Goal: Task Accomplishment & Management: Use online tool/utility

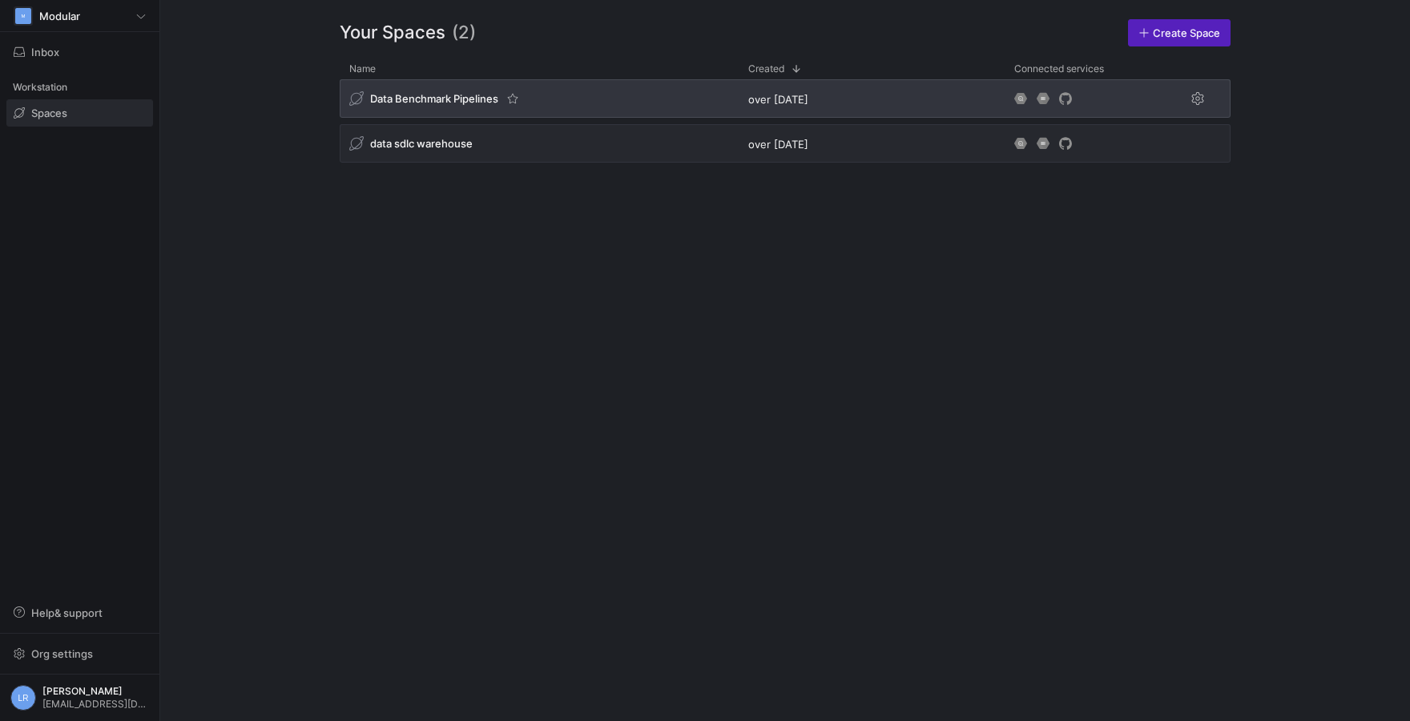
click at [454, 97] on span "Data Benchmark Pipelines" at bounding box center [434, 98] width 128 height 13
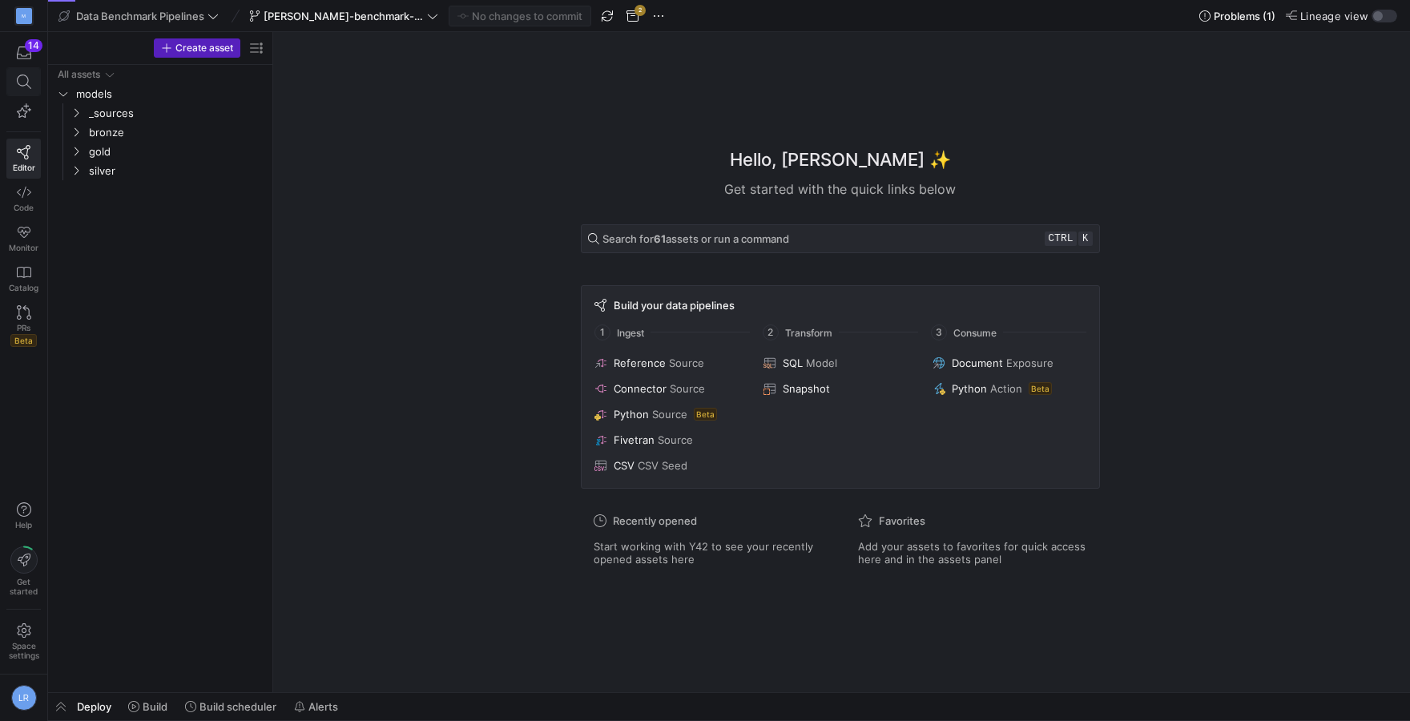
click at [16, 88] on span at bounding box center [24, 81] width 20 height 14
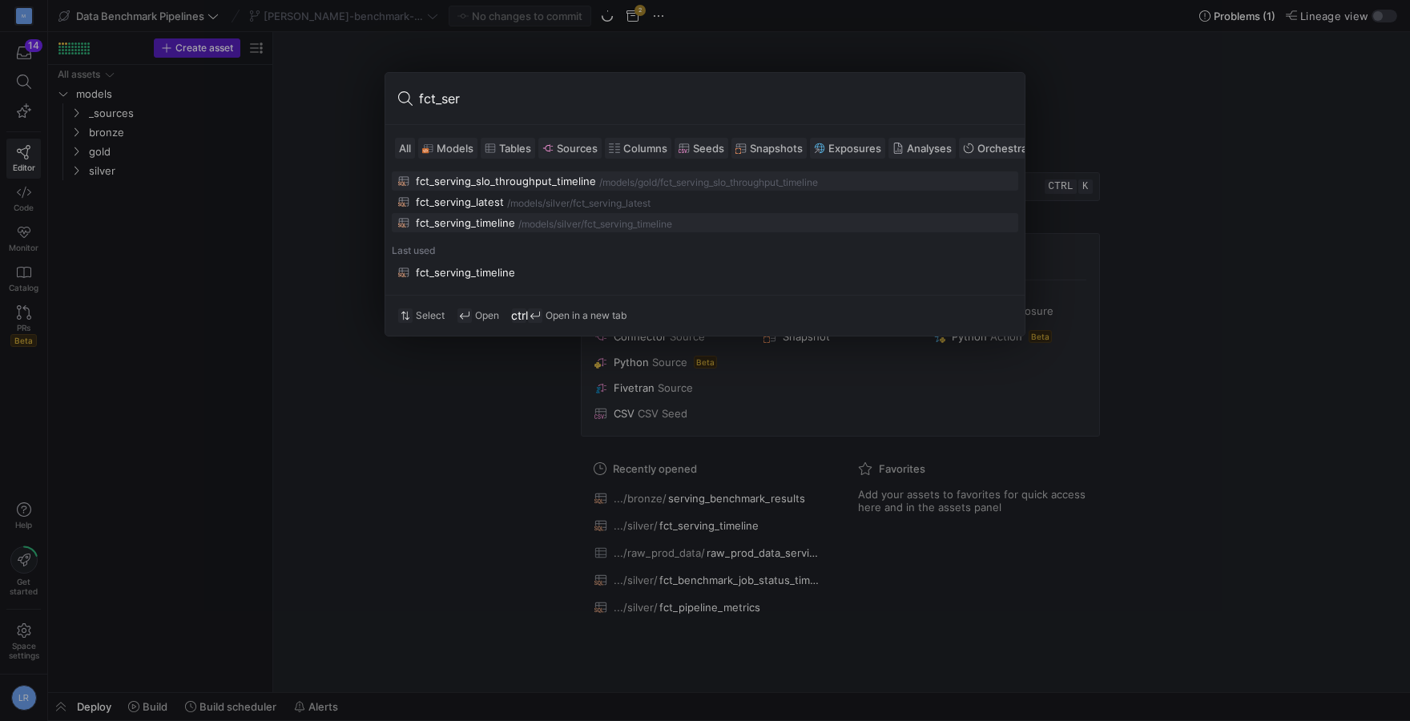
type input "fct_ser"
click at [451, 224] on div "fct_serving_timeline" at bounding box center [465, 222] width 99 height 13
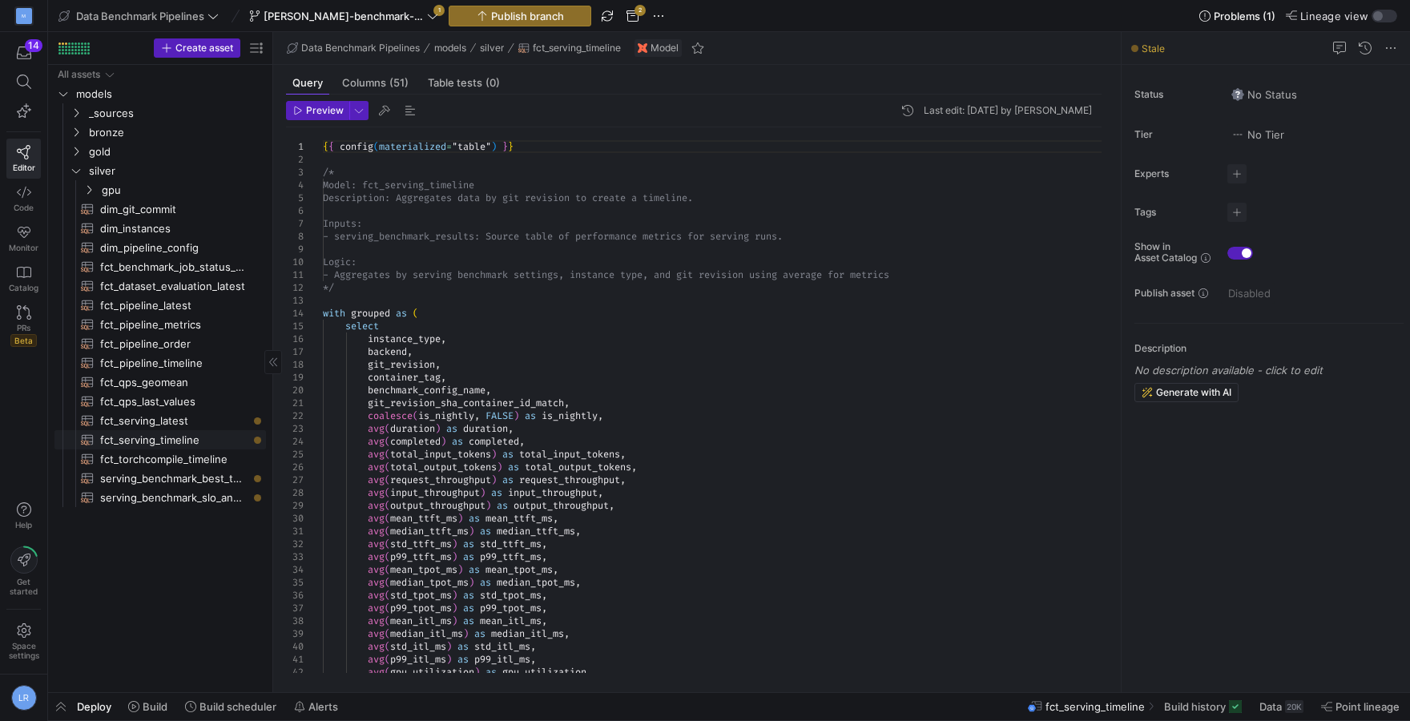
click at [162, 440] on span "fct_serving_timeline​​​​​​​​​​" at bounding box center [173, 440] width 147 height 18
click at [152, 446] on span "fct_serving_timeline​​​​​​​​​​" at bounding box center [173, 440] width 147 height 18
click at [87, 703] on span "Deploy" at bounding box center [94, 706] width 34 height 13
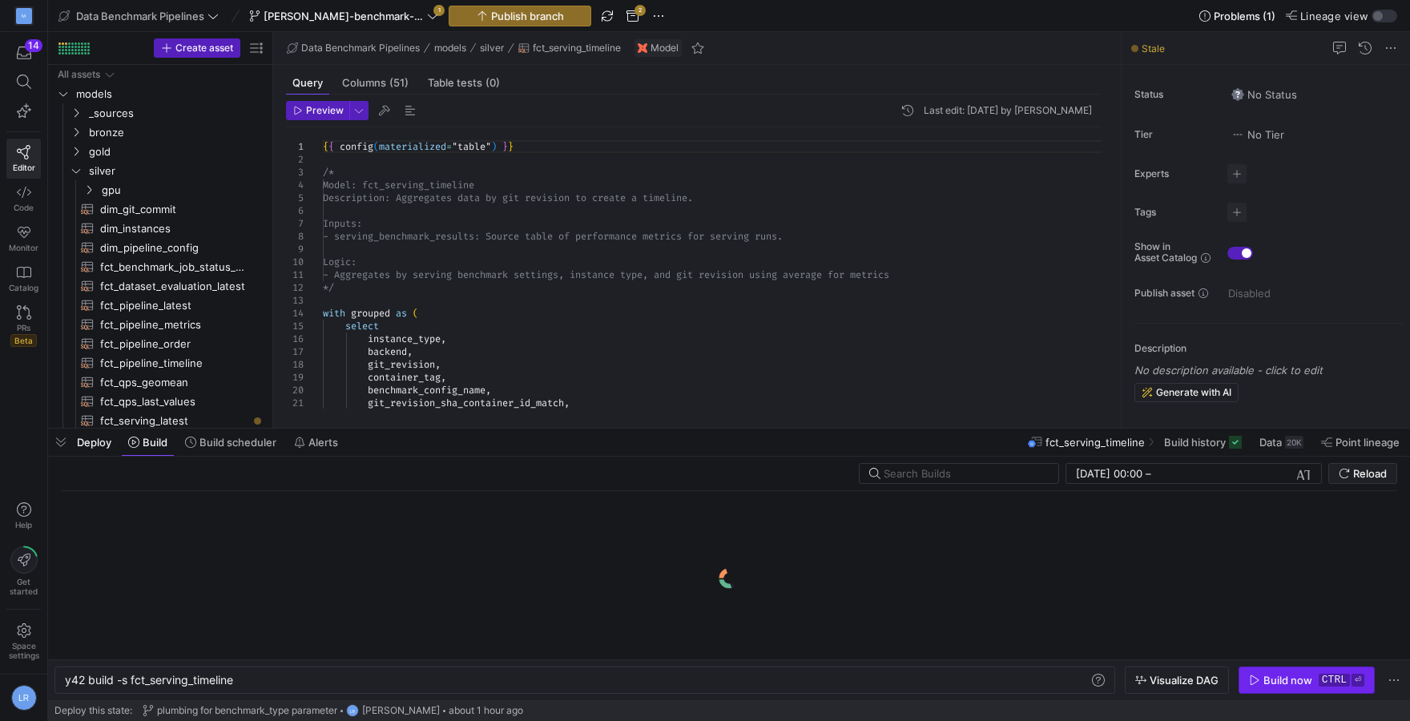
click at [1273, 689] on span "button" at bounding box center [1306, 680] width 135 height 26
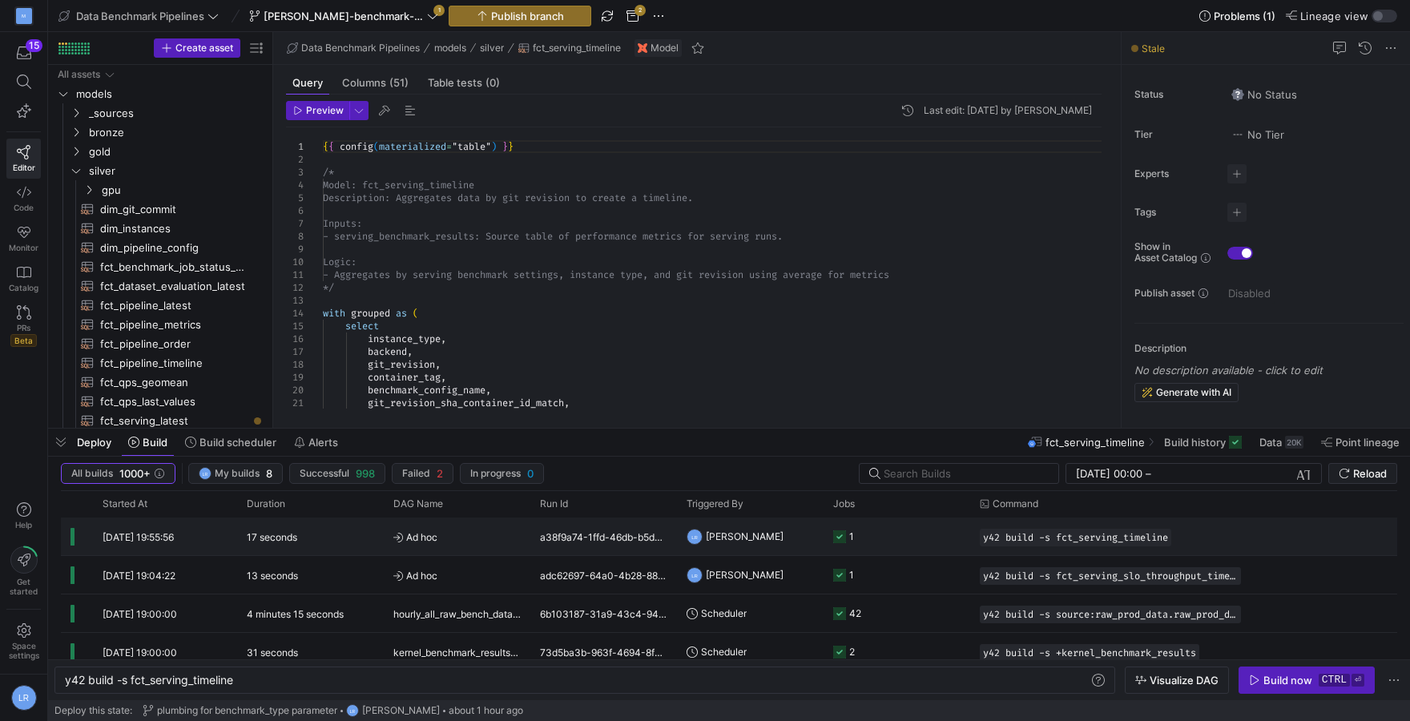
click at [356, 536] on div "17 seconds" at bounding box center [310, 536] width 147 height 38
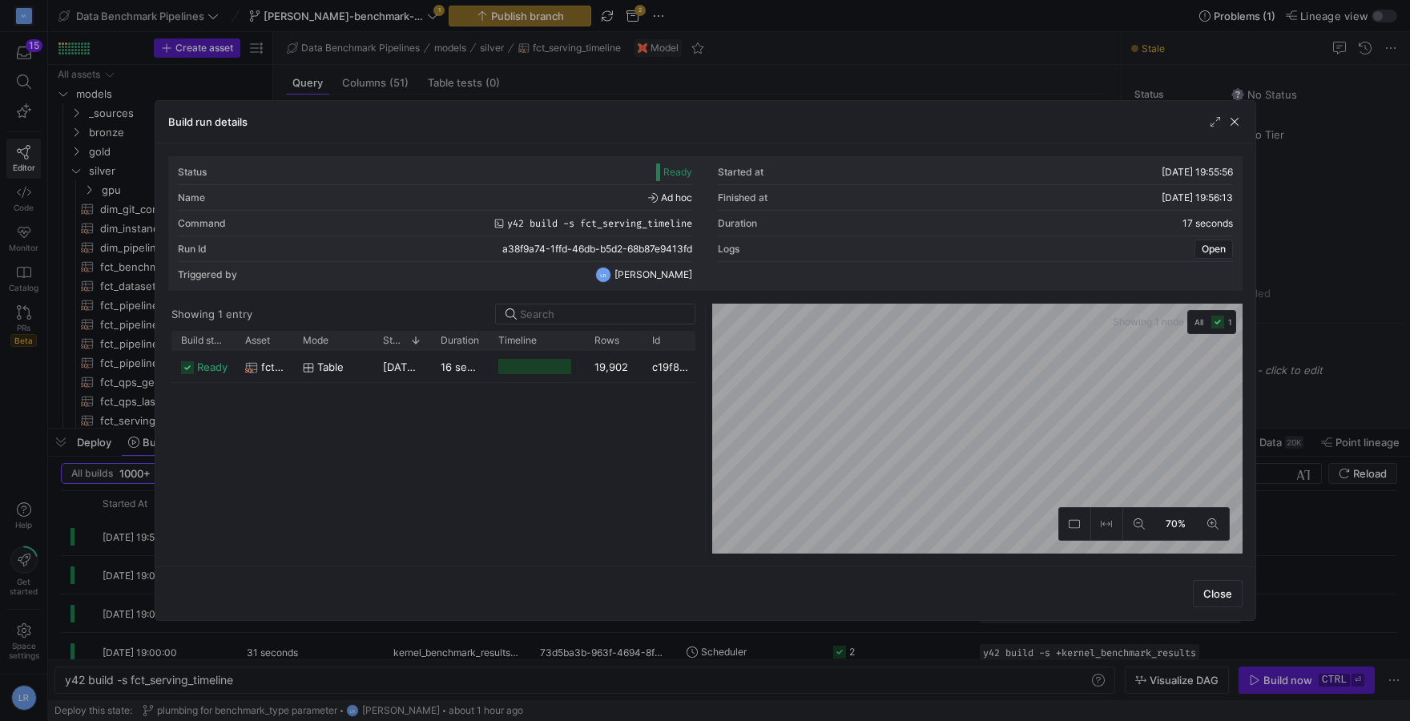
click at [96, 532] on div at bounding box center [705, 360] width 1410 height 721
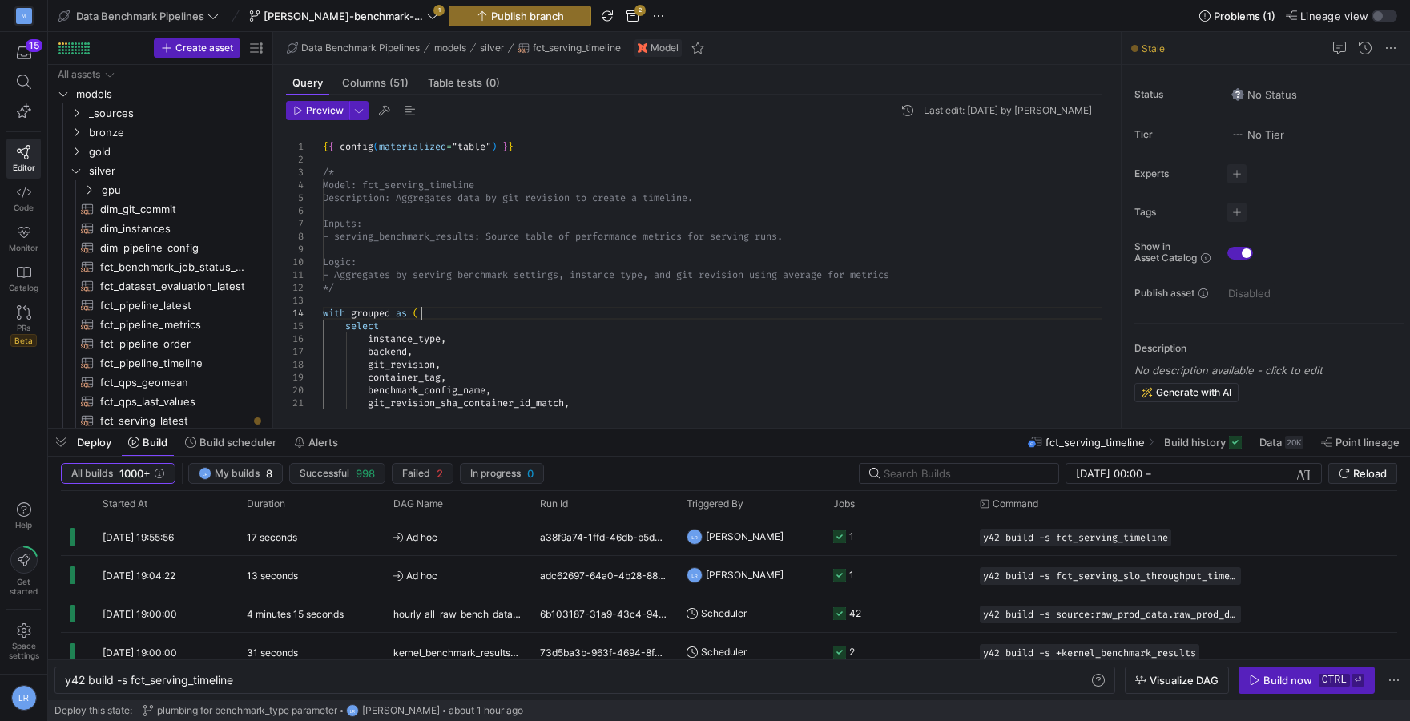
click at [536, 312] on div "with grouped as (" at bounding box center [718, 313] width 791 height 13
click at [332, 117] on span "button" at bounding box center [318, 111] width 62 height 18
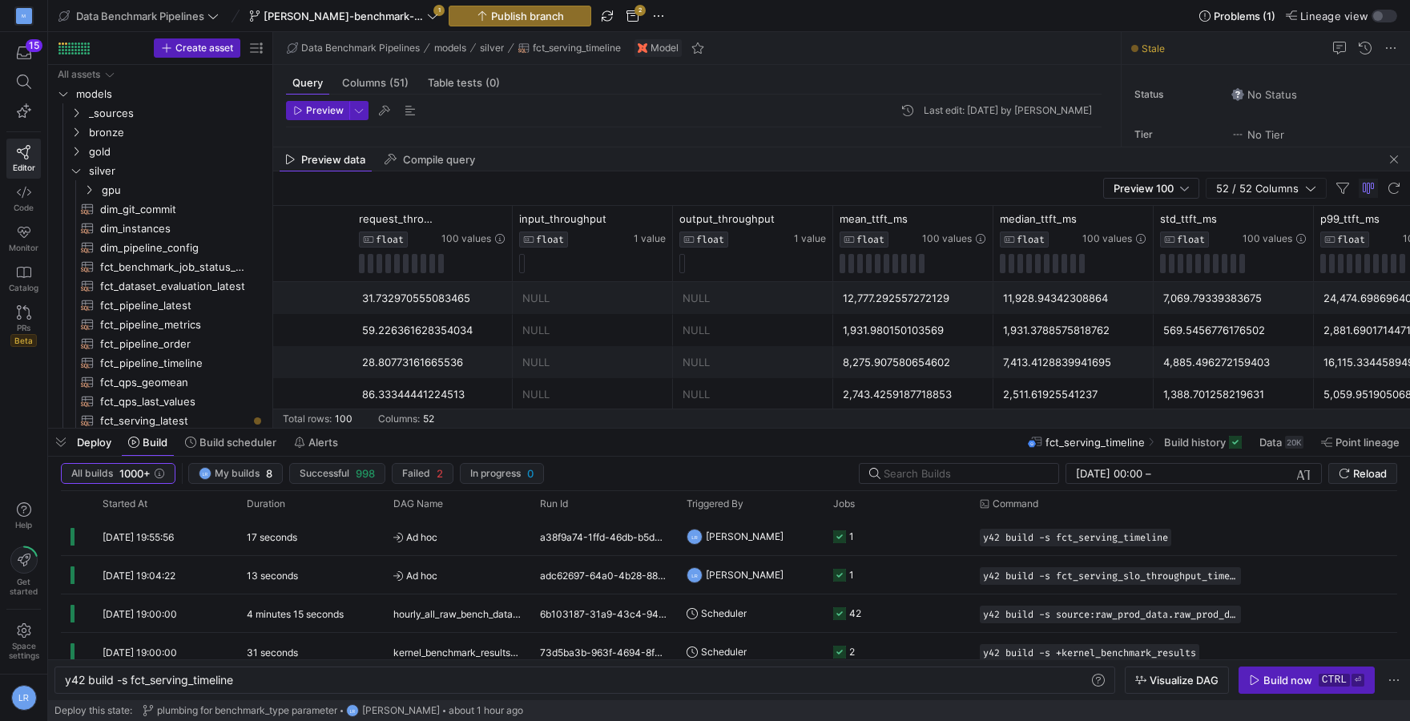
scroll to position [0, 2445]
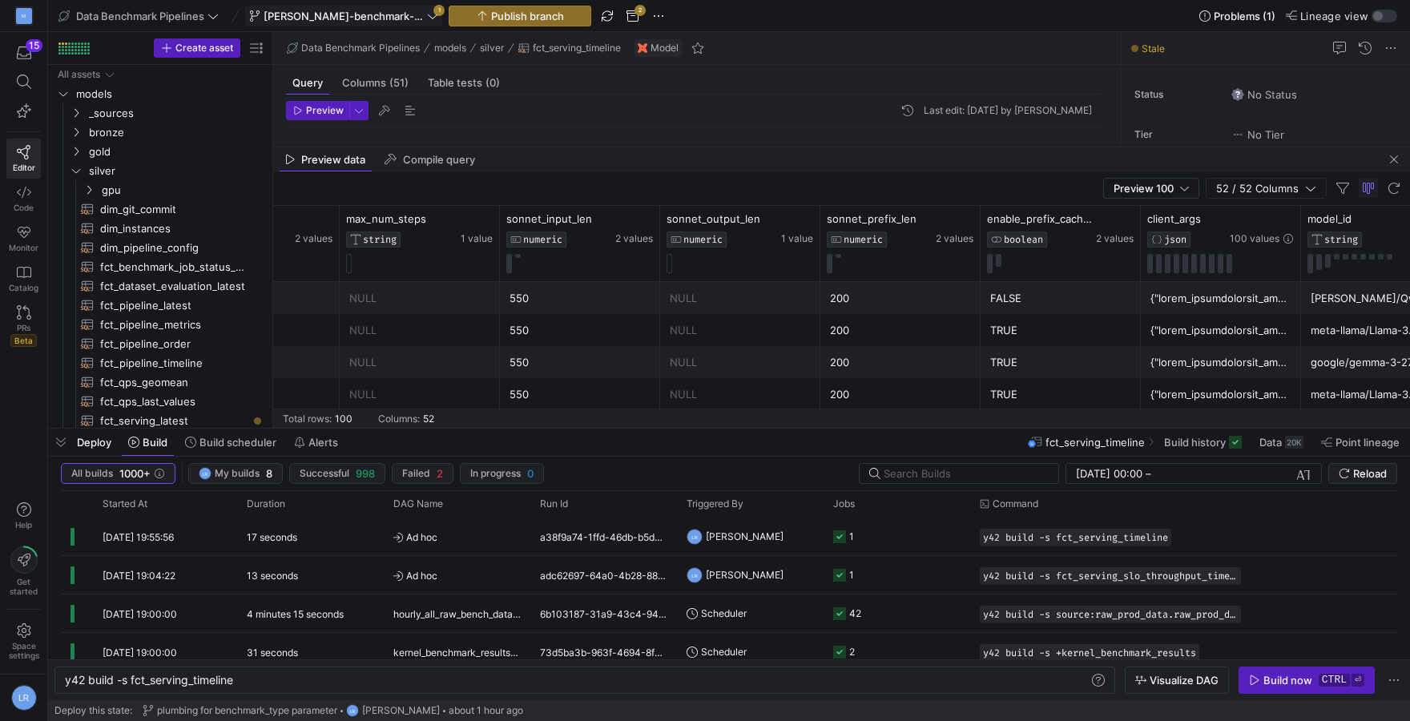
click at [320, 11] on span "[PERSON_NAME]-benchmark-type-plumbing" at bounding box center [343, 16] width 160 height 13
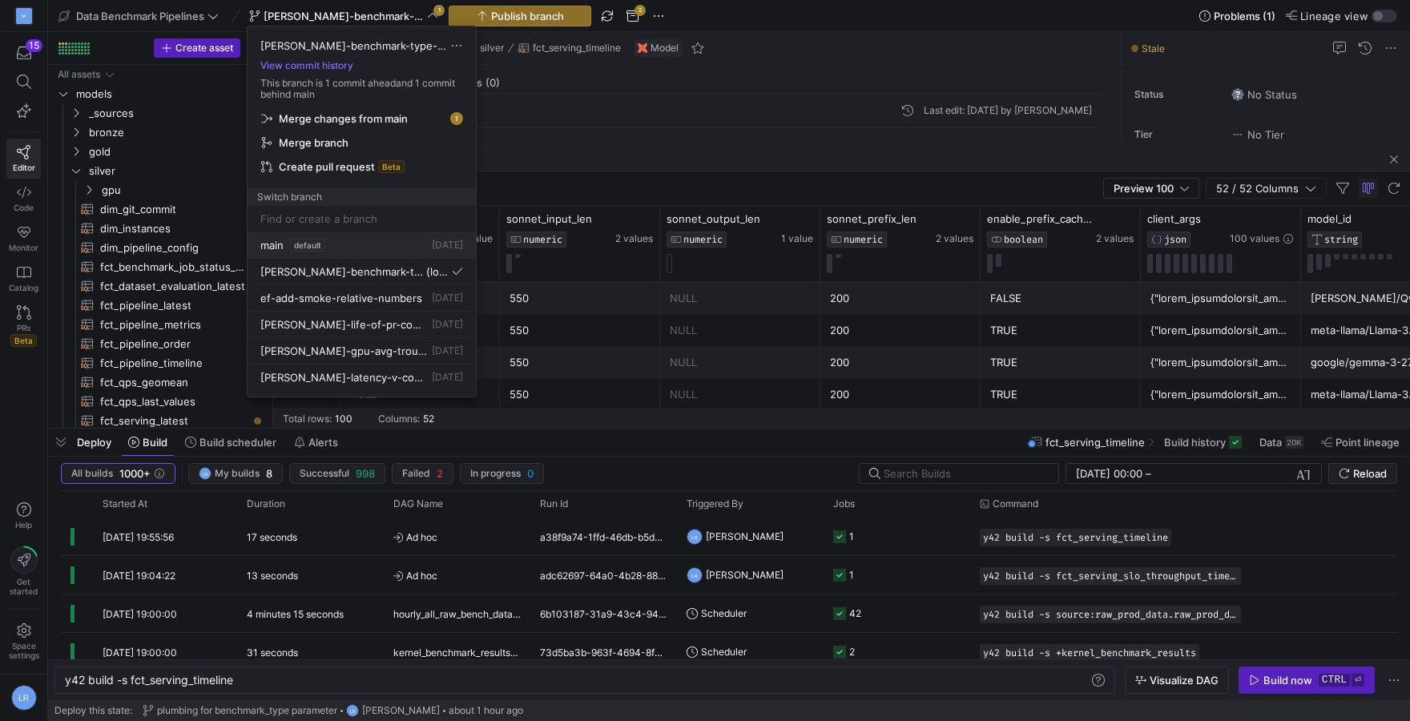
click at [309, 251] on button "main default [DATE]" at bounding box center [361, 245] width 228 height 26
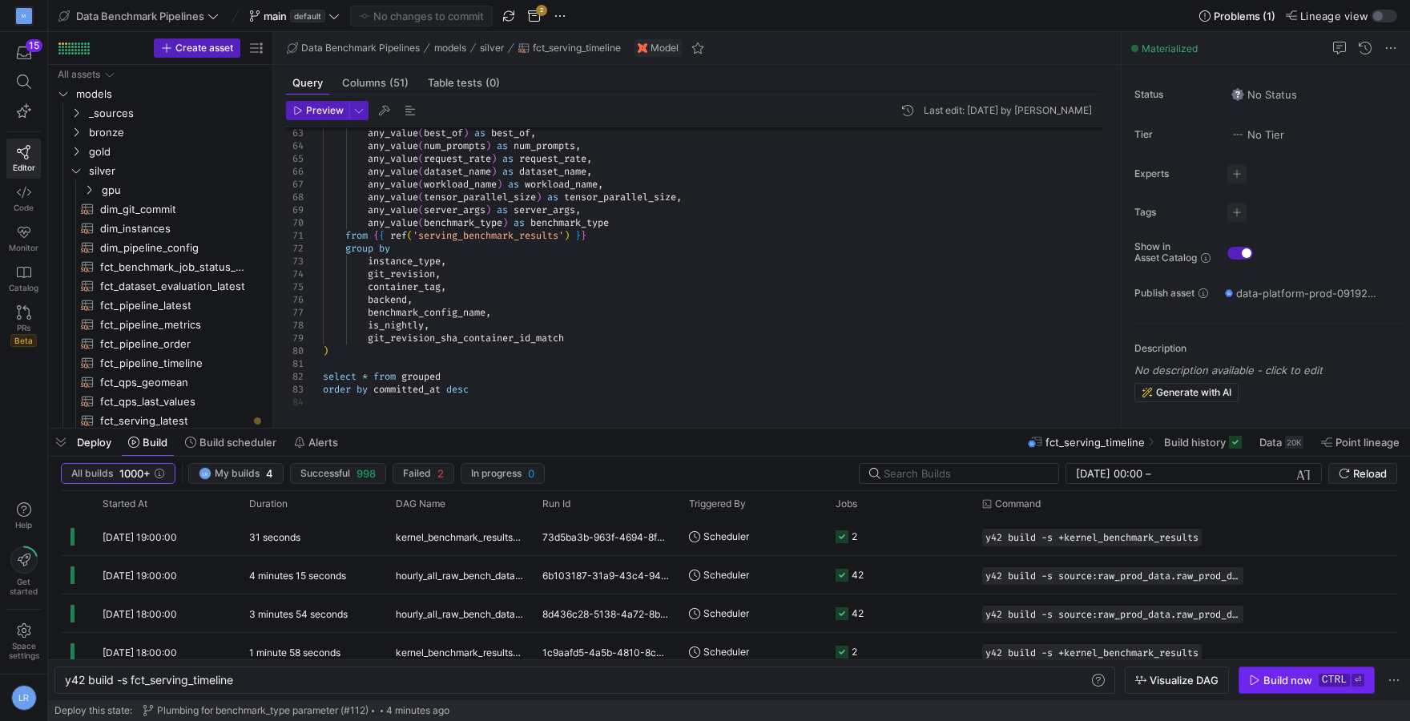
click at [1273, 673] on span "button" at bounding box center [1306, 680] width 135 height 26
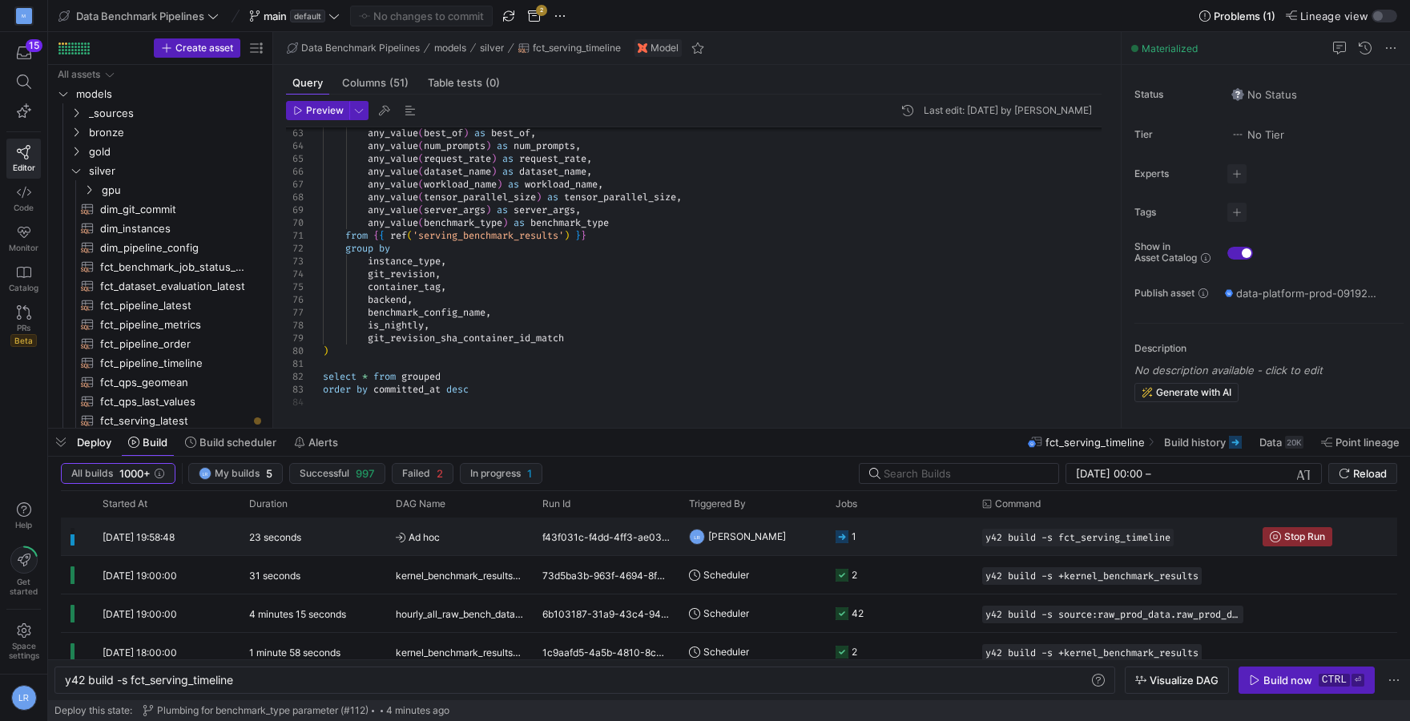
click at [251, 533] on y42-duration "23 seconds" at bounding box center [275, 537] width 52 height 12
